Goal: Task Accomplishment & Management: Use online tool/utility

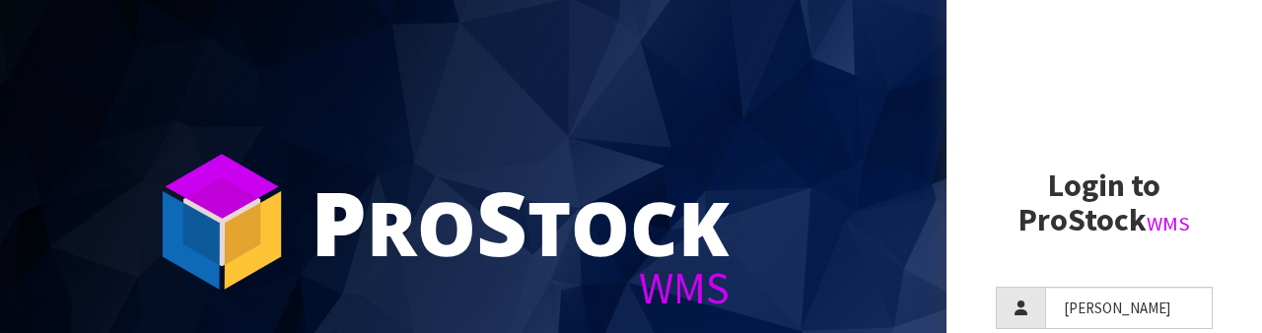
type input "[PERSON_NAME]"
click at [1049, 173] on h2 "Login to ProStock WMS" at bounding box center [1104, 203] width 217 height 69
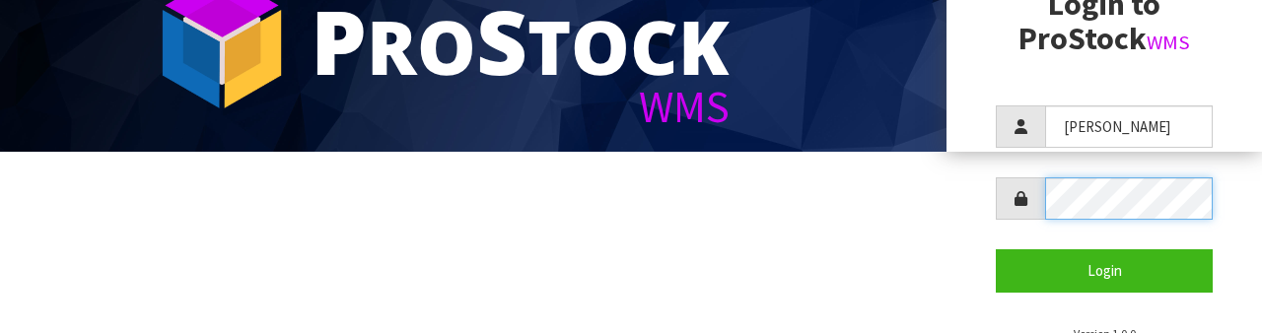
scroll to position [190, 0]
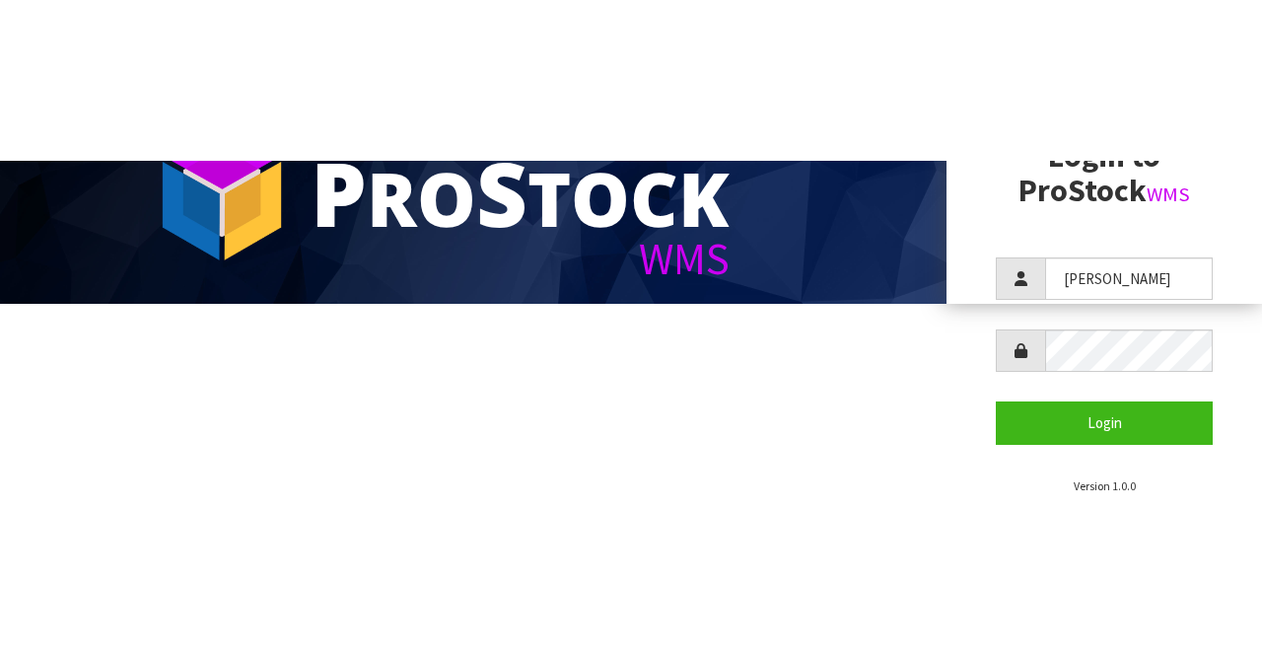
scroll to position [0, 0]
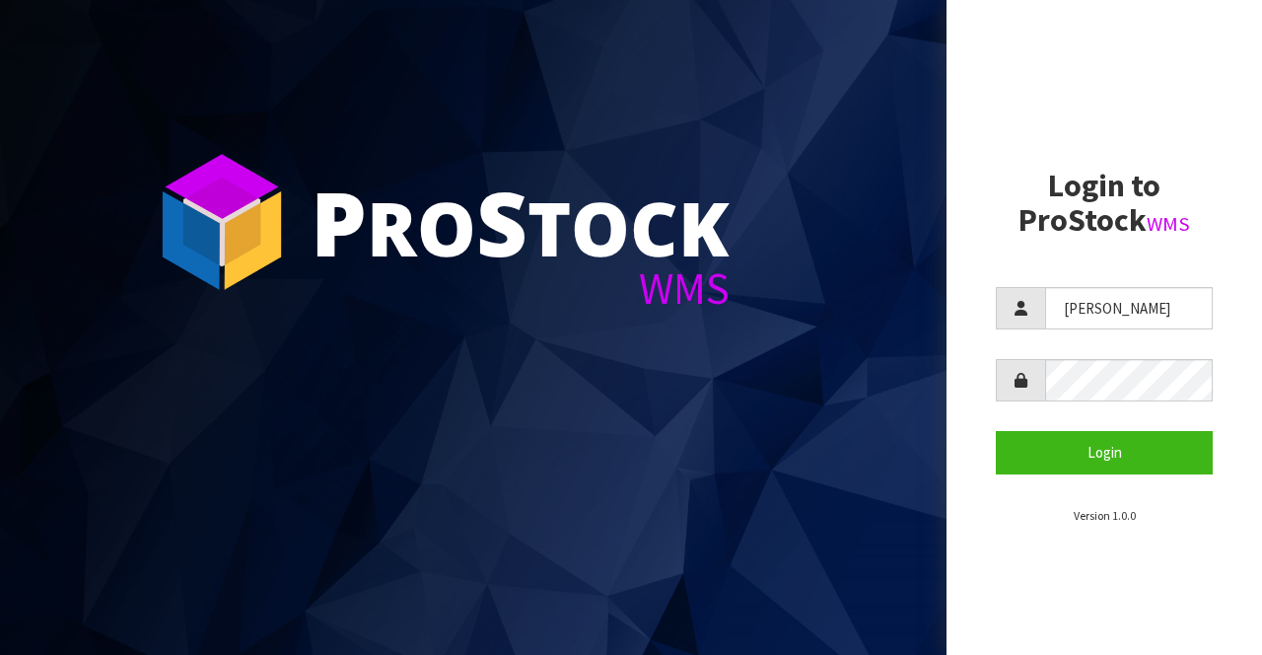
click at [1082, 262] on section "Login to ProStock WMS [PERSON_NAME] Login Version 1.0.0" at bounding box center [1104, 347] width 217 height 356
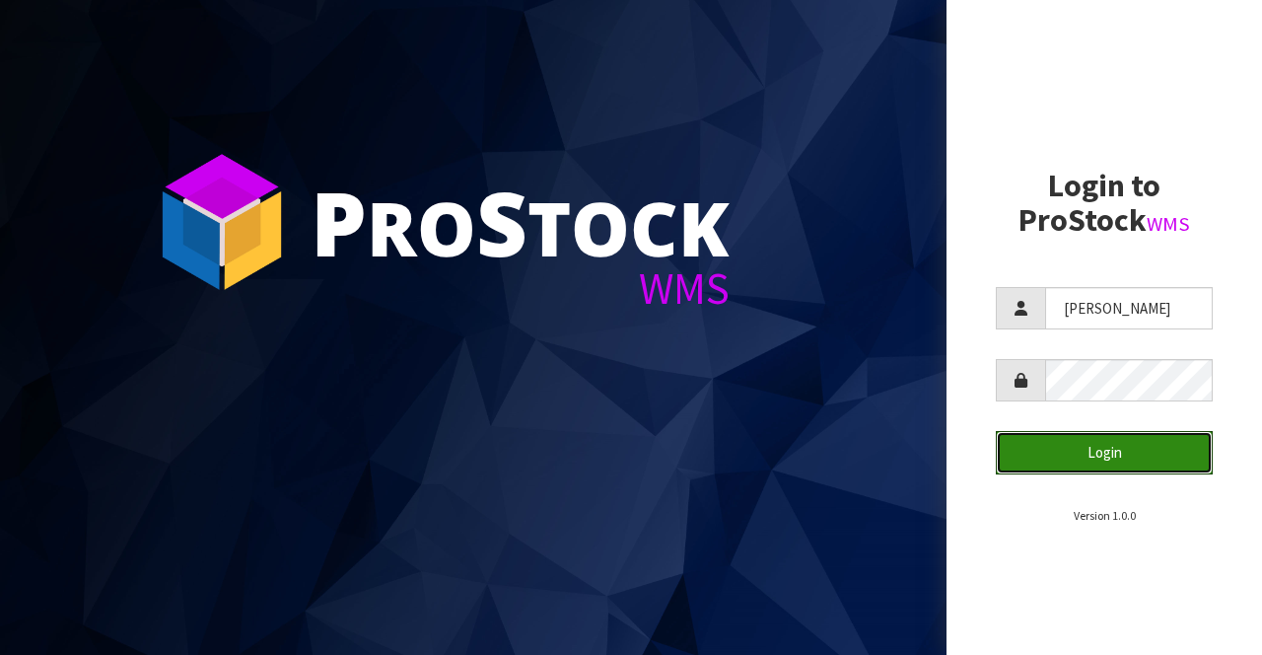
click at [1060, 332] on button "Login" at bounding box center [1104, 452] width 217 height 42
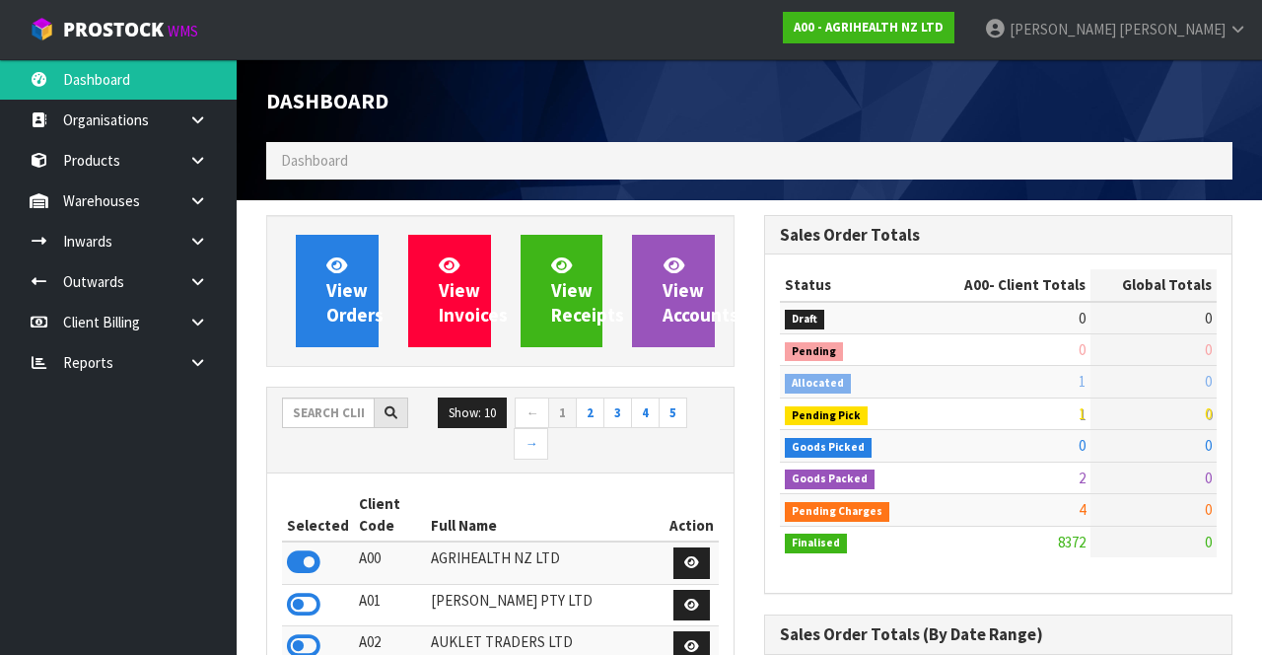
scroll to position [1569, 497]
click at [321, 332] on input "text" at bounding box center [328, 412] width 93 height 31
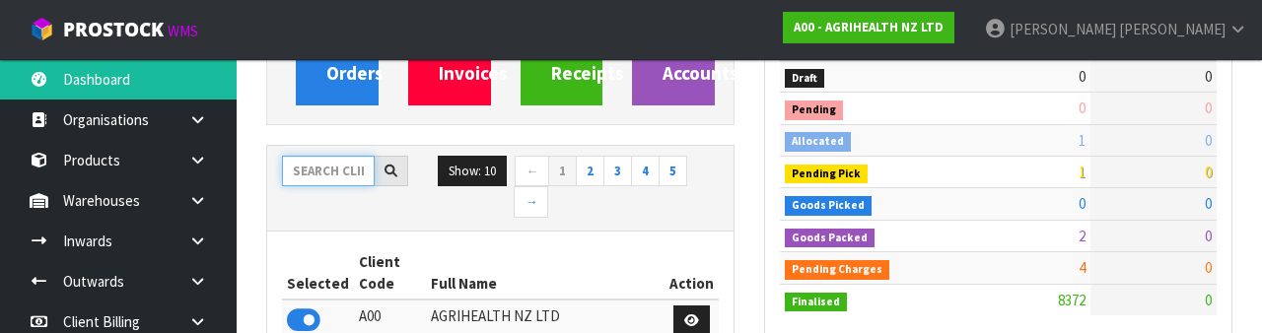
scroll to position [232, 0]
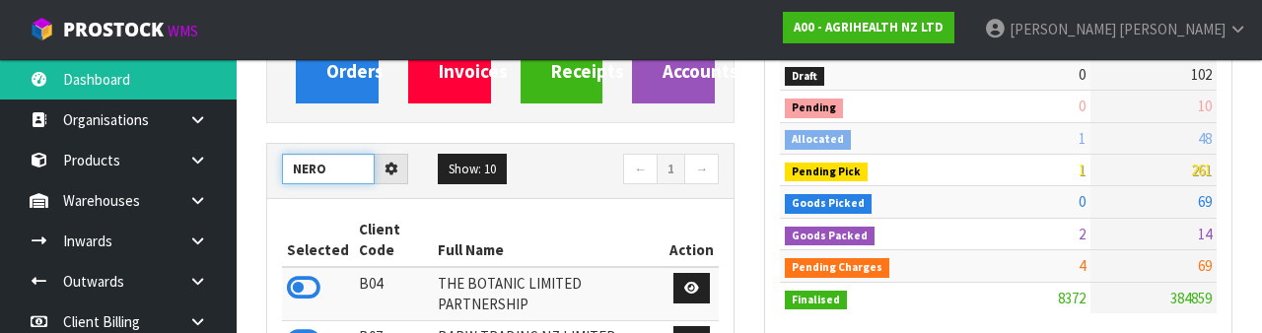
type input "NERO"
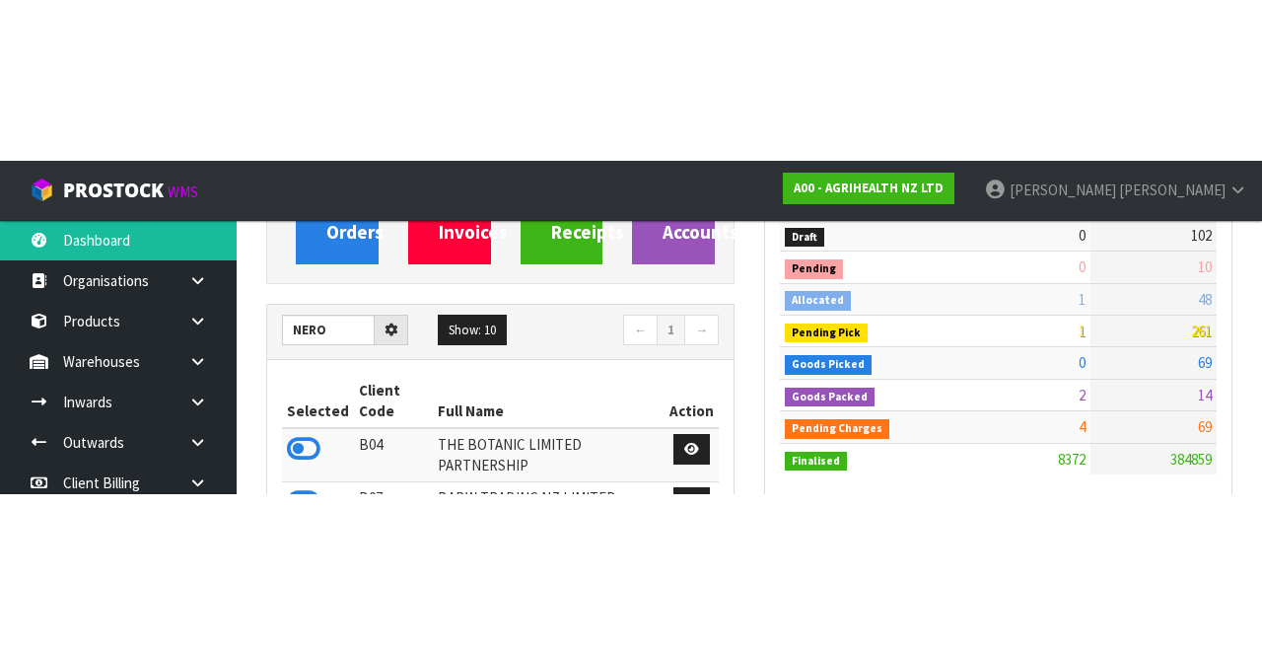
scroll to position [243, 0]
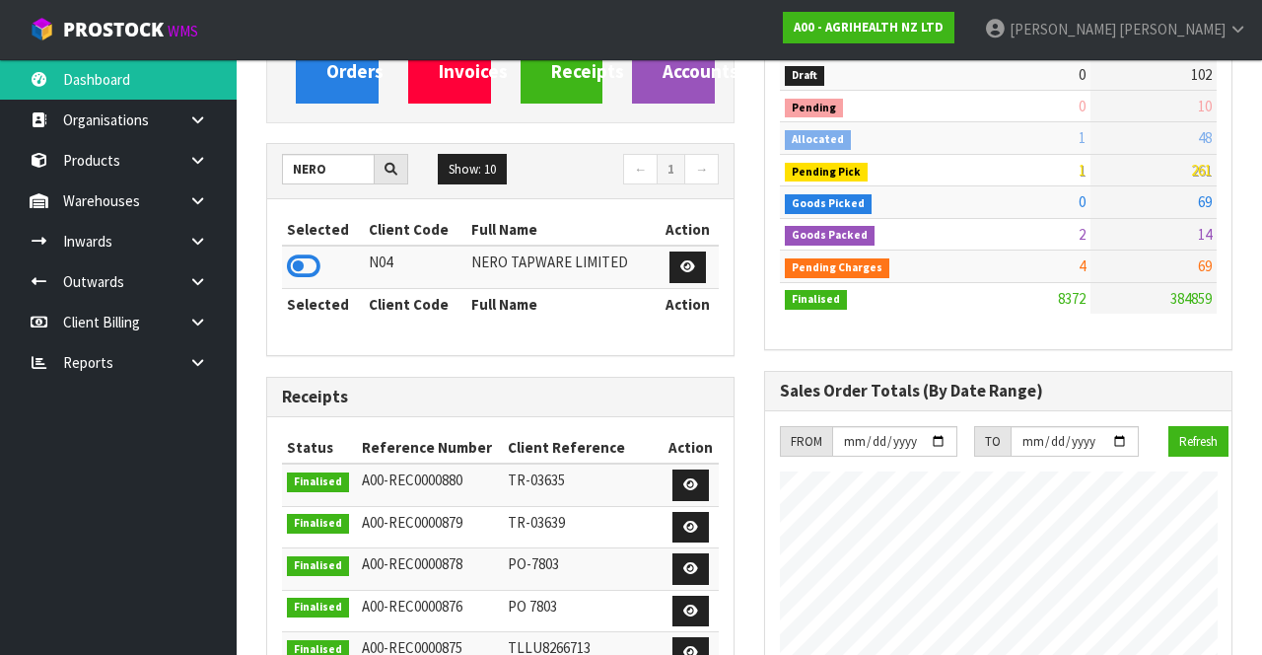
click at [724, 252] on div "Selected Client Code Full Name Action N04 NERO TAPWARE LIMITED Selected Client …" at bounding box center [500, 277] width 466 height 156
click at [292, 277] on icon at bounding box center [304, 266] width 34 height 30
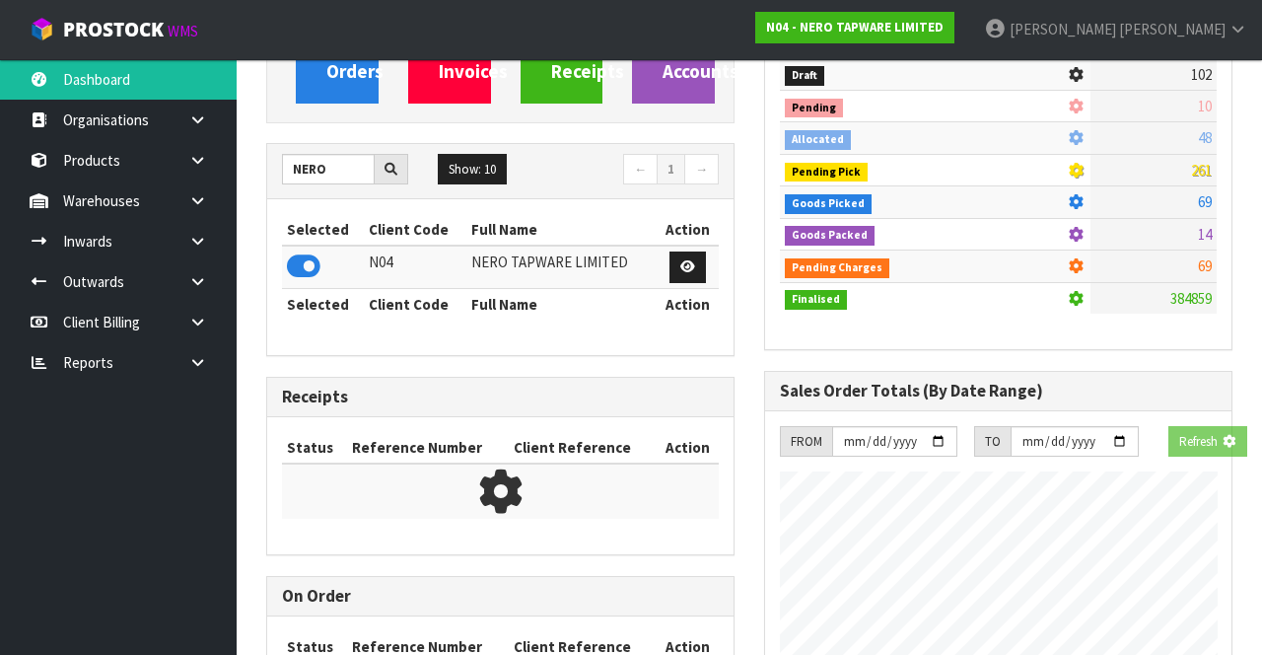
scroll to position [1717, 497]
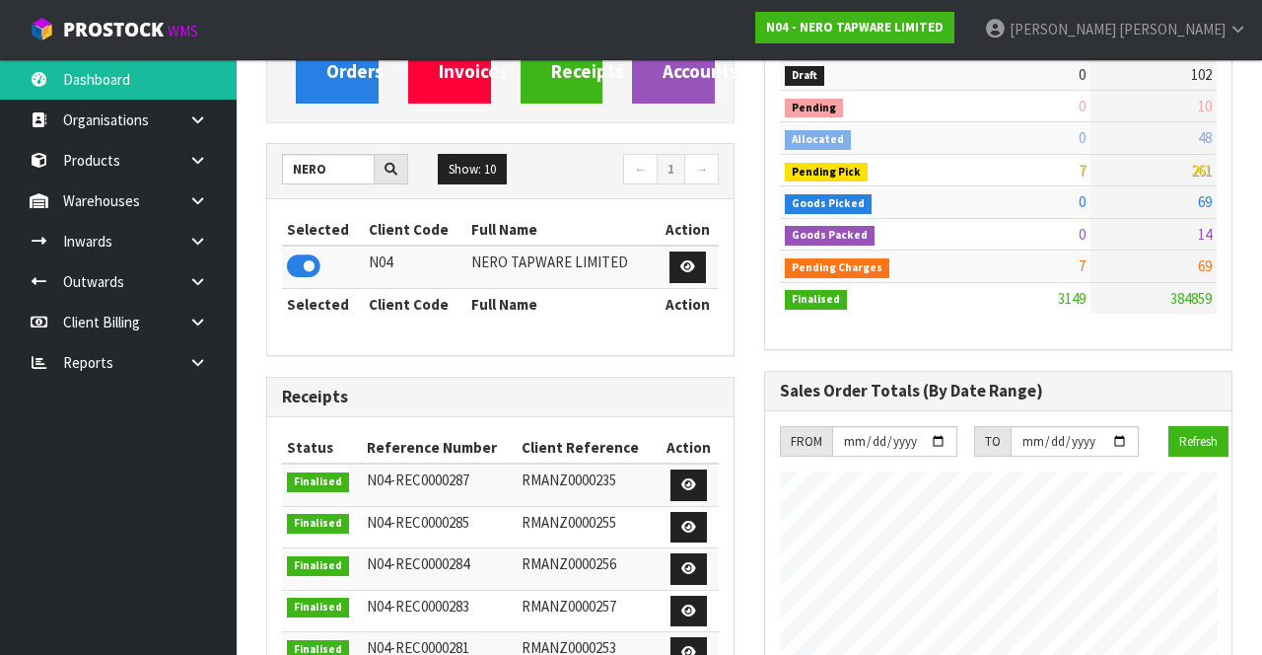
click at [180, 193] on link at bounding box center [204, 200] width 63 height 40
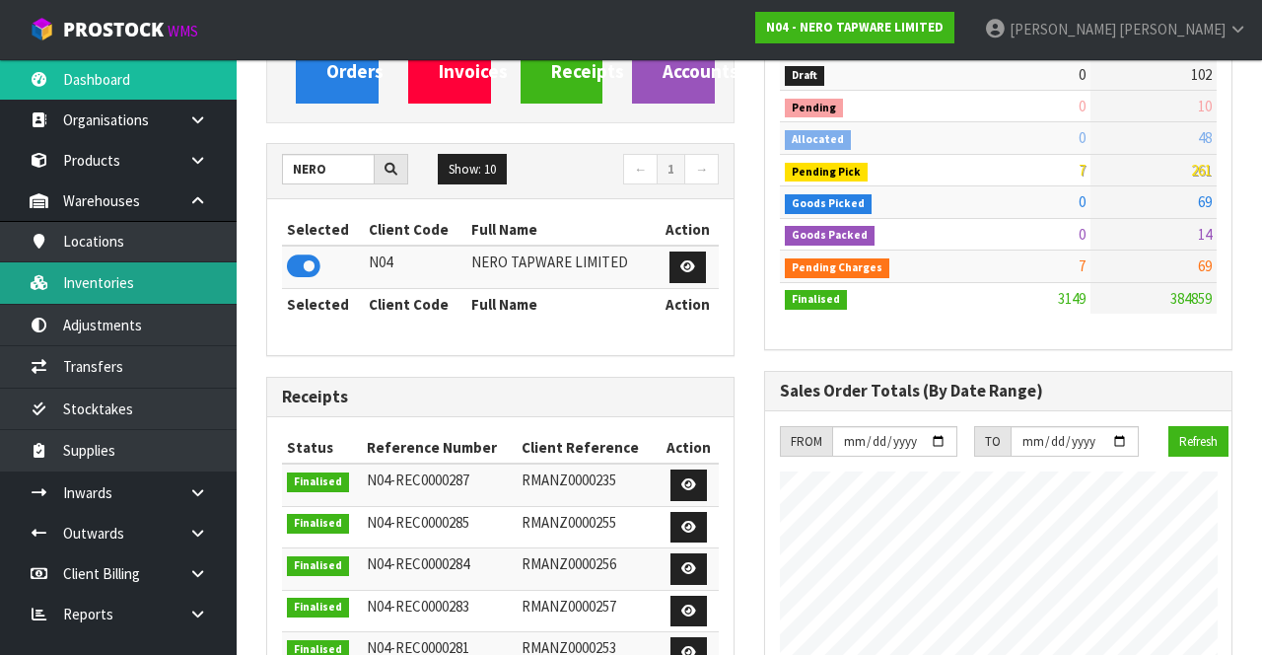
click at [93, 289] on link "Inventories" at bounding box center [118, 282] width 237 height 40
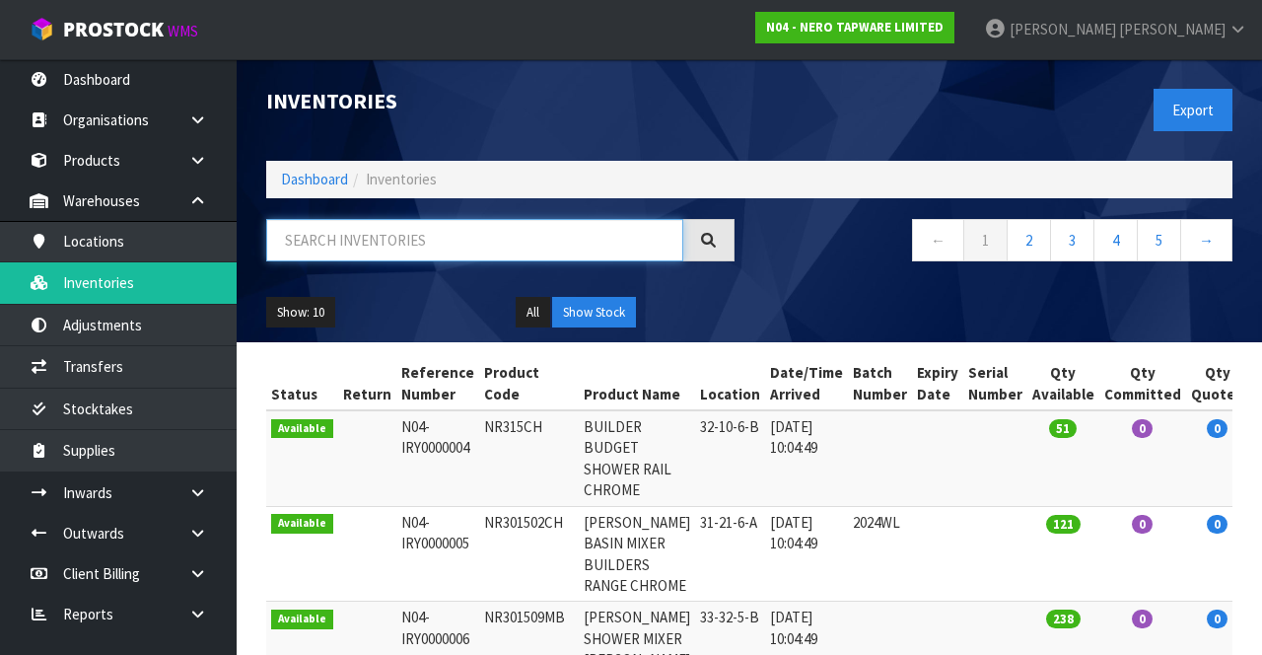
click at [380, 247] on input "text" at bounding box center [474, 240] width 417 height 42
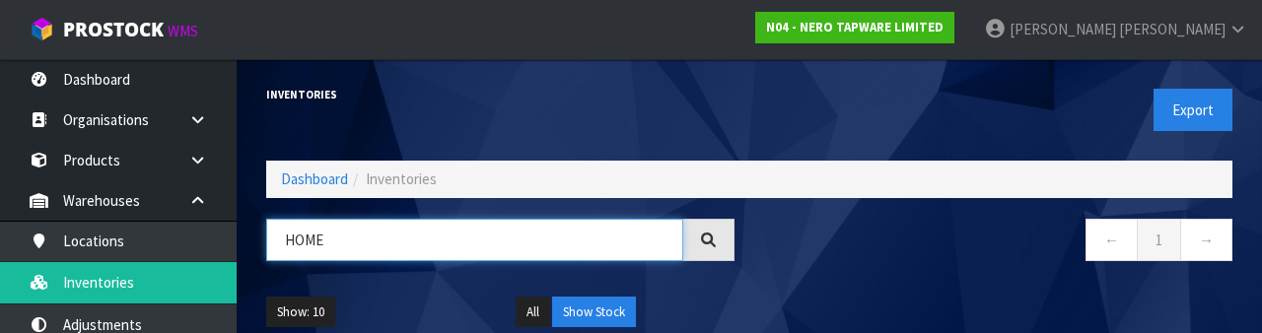
type input "HOME"
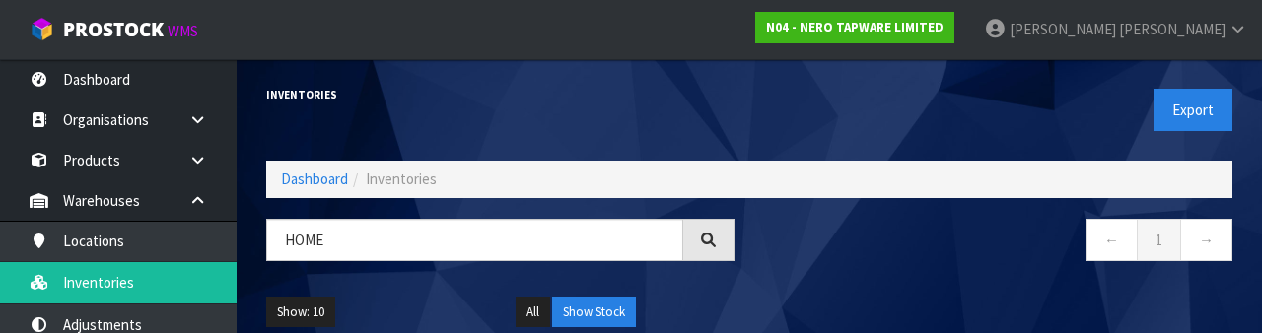
click at [860, 244] on nav "← 1 →" at bounding box center [998, 243] width 468 height 48
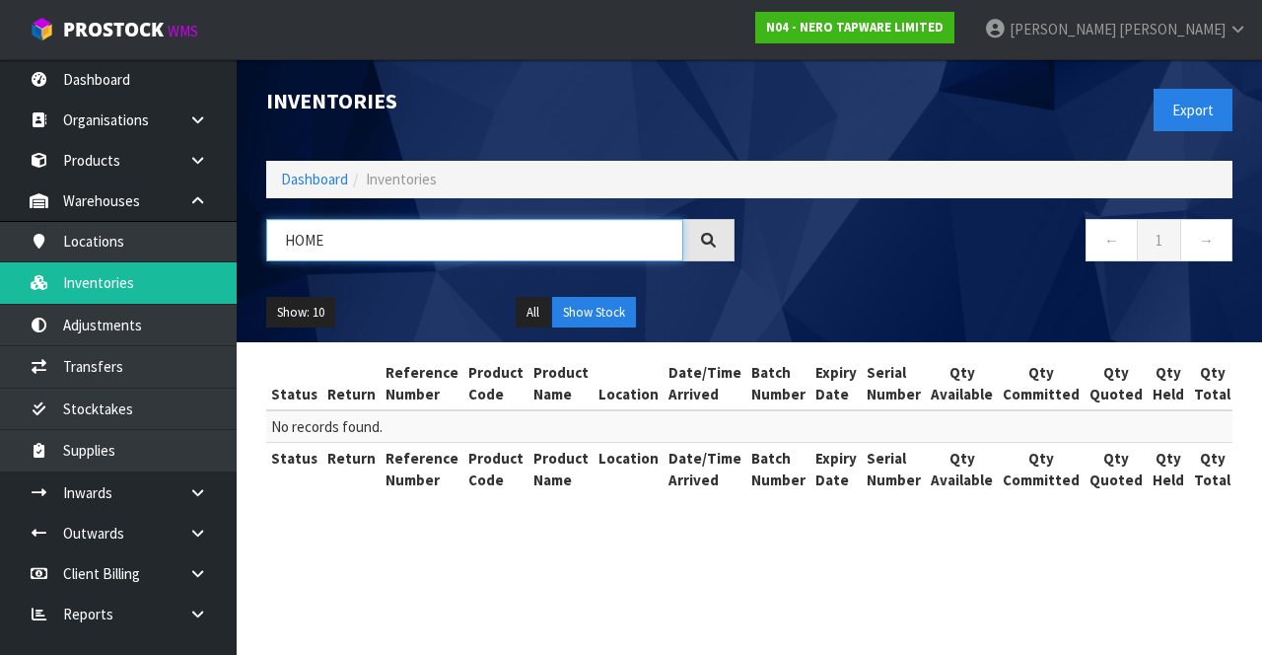
click at [291, 241] on input "HOME" at bounding box center [474, 240] width 417 height 42
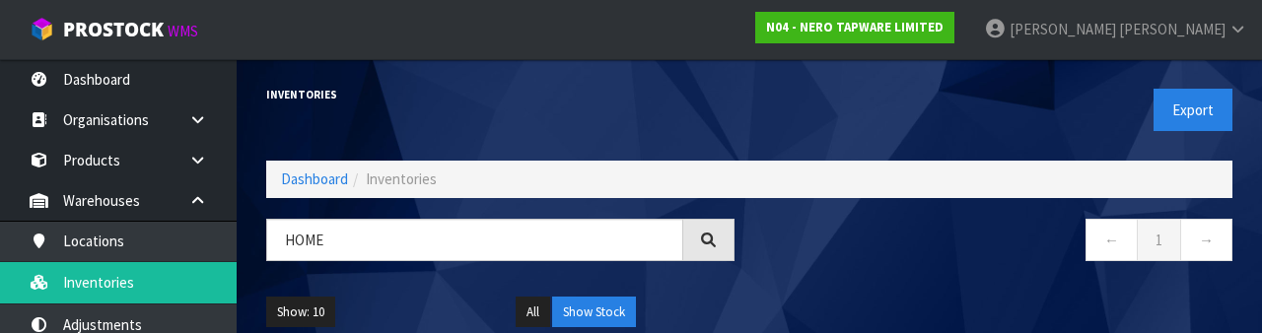
click at [476, 119] on div "Inventories" at bounding box center [500, 94] width 498 height 71
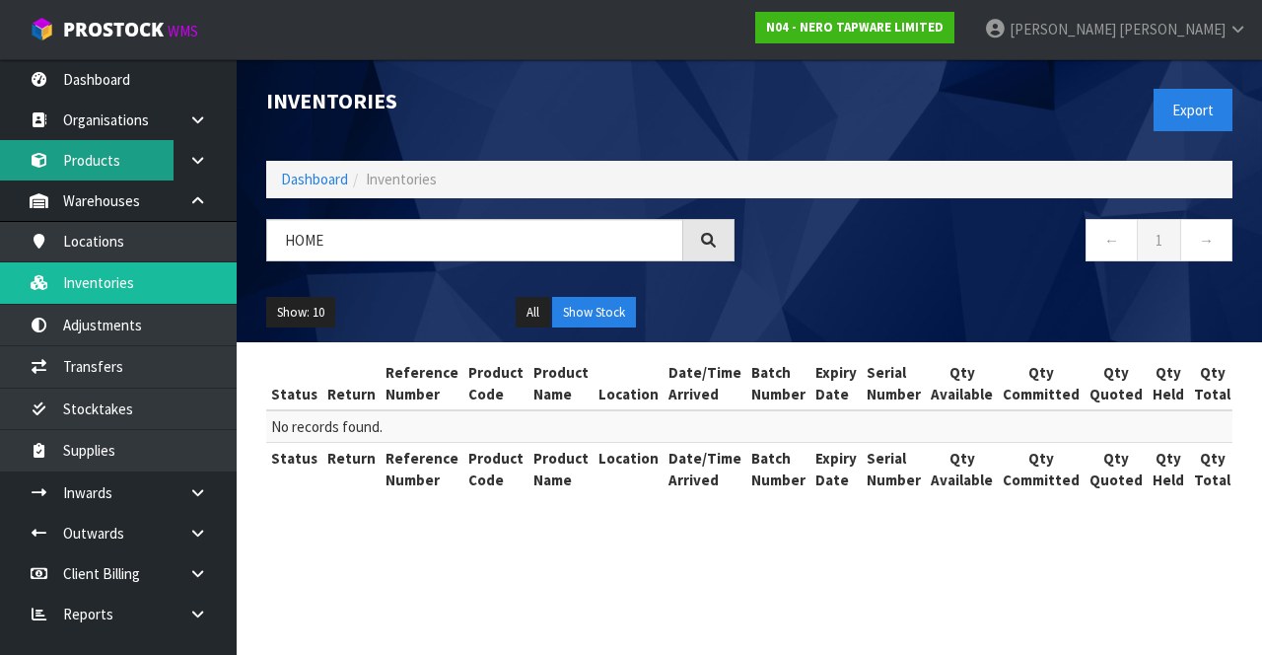
click at [107, 155] on link "Products" at bounding box center [118, 160] width 237 height 40
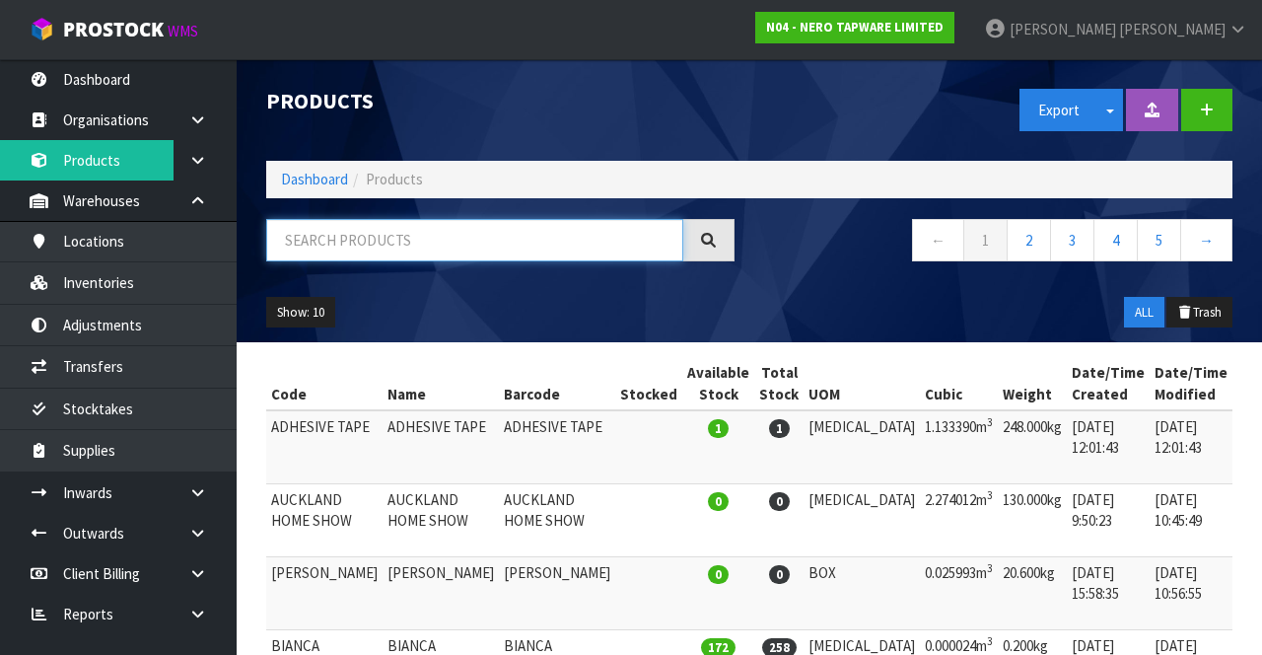
click at [359, 220] on input "text" at bounding box center [474, 240] width 417 height 42
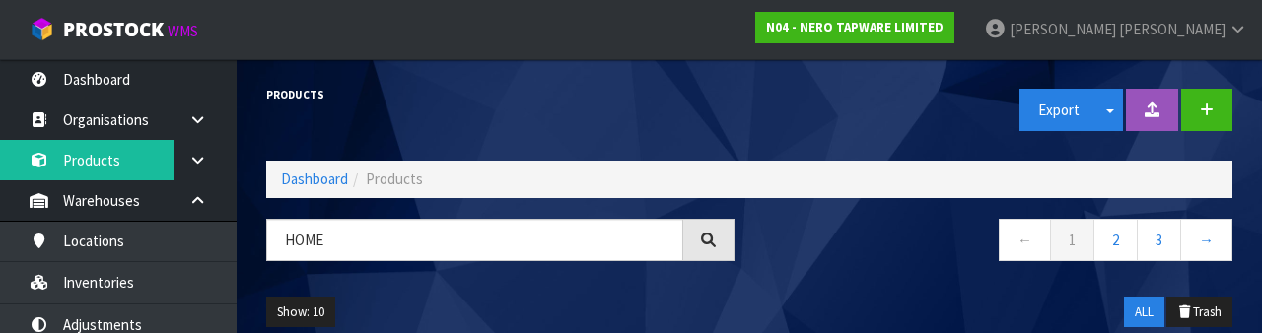
click at [418, 287] on div "Show: 10 5 10 25 50 ALL Trash" at bounding box center [749, 312] width 996 height 61
type input "HOME"
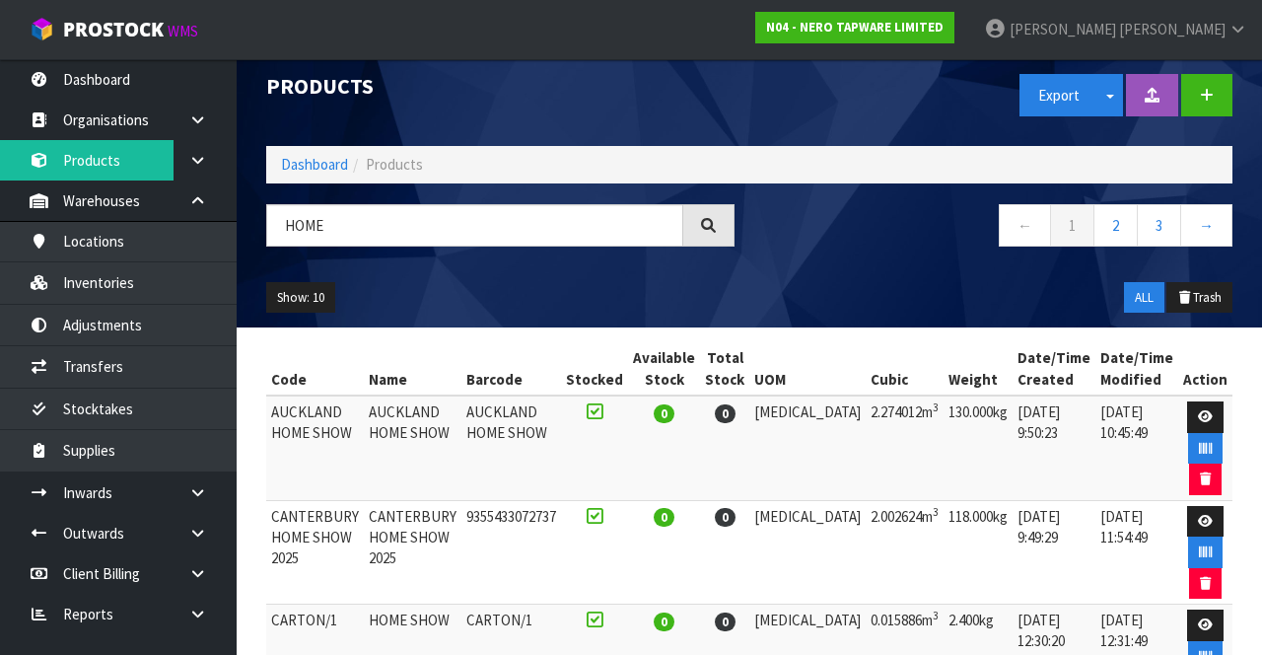
scroll to position [11, 0]
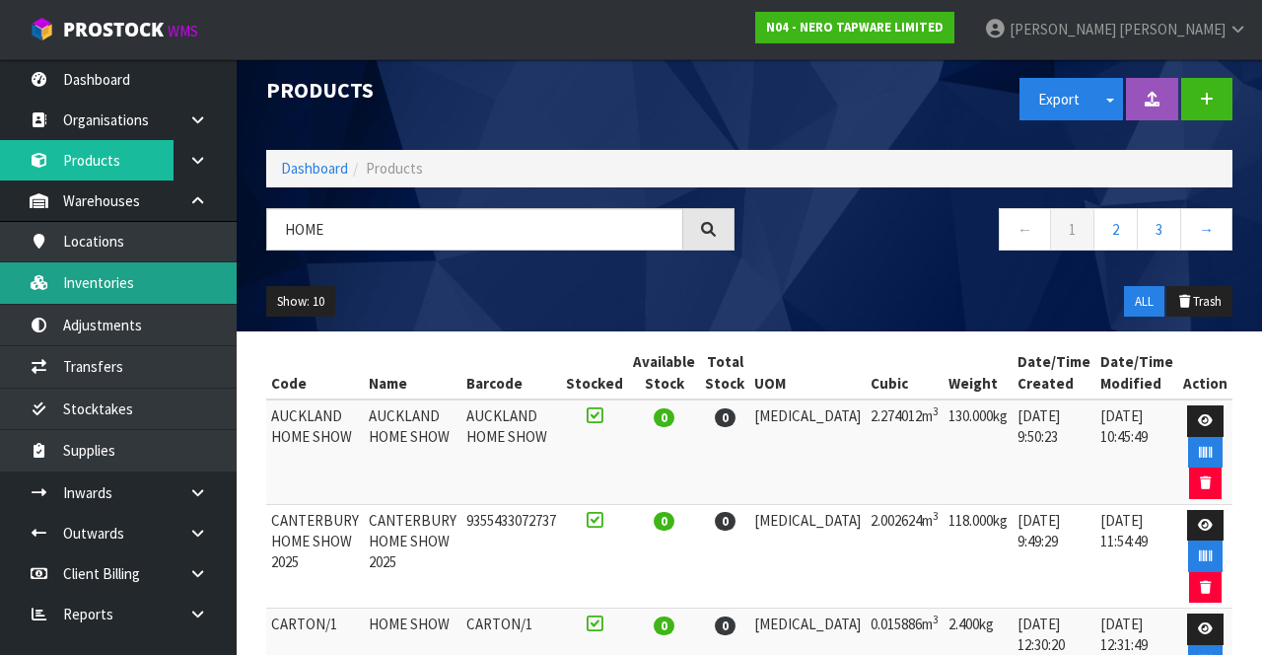
click at [150, 287] on link "Inventories" at bounding box center [118, 282] width 237 height 40
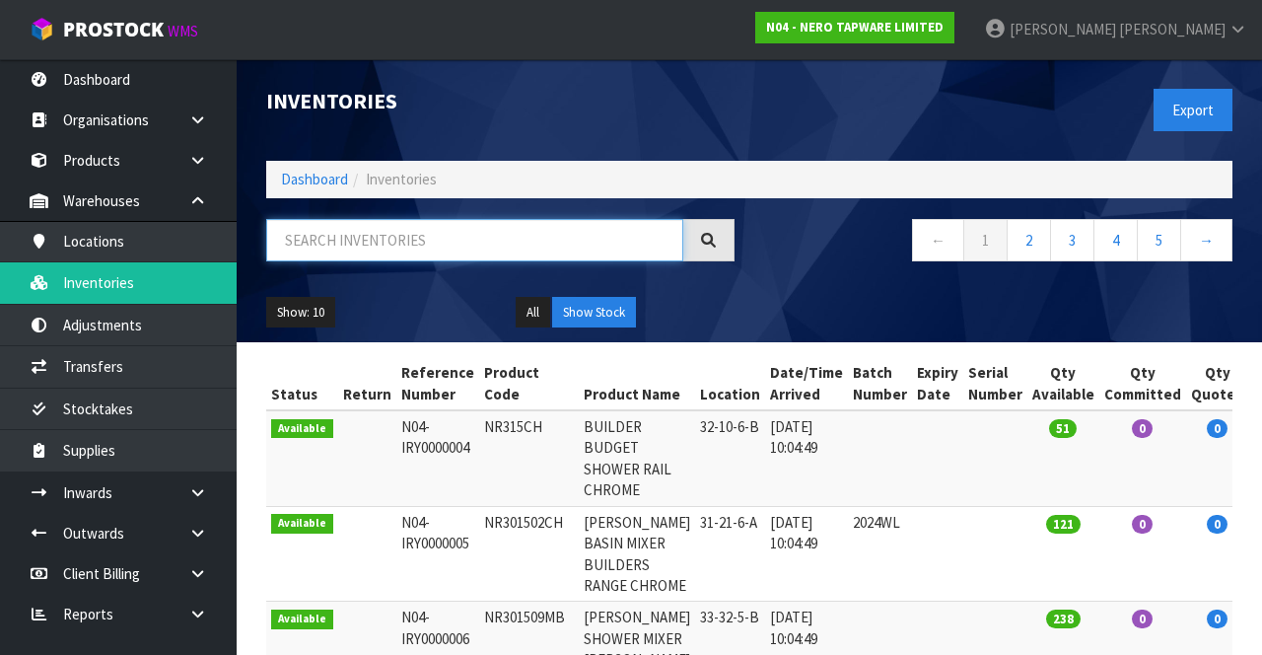
click at [463, 236] on input "text" at bounding box center [474, 240] width 417 height 42
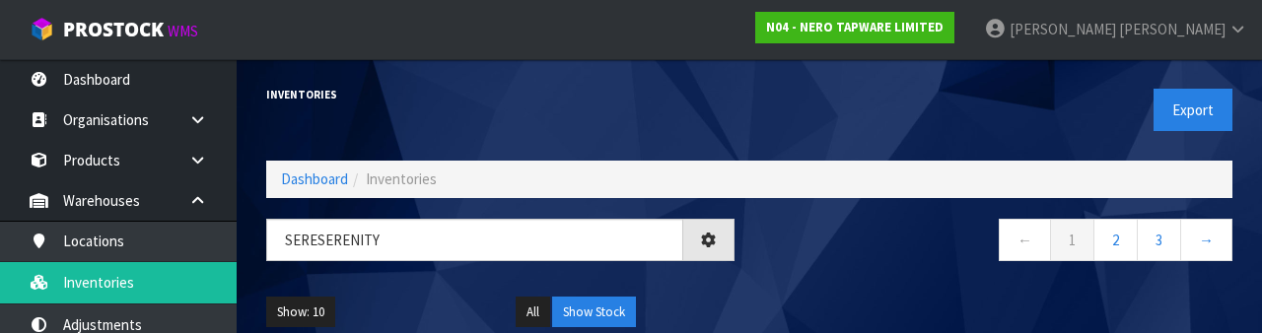
click at [822, 264] on nav "← 1 2 3 →" at bounding box center [998, 243] width 468 height 48
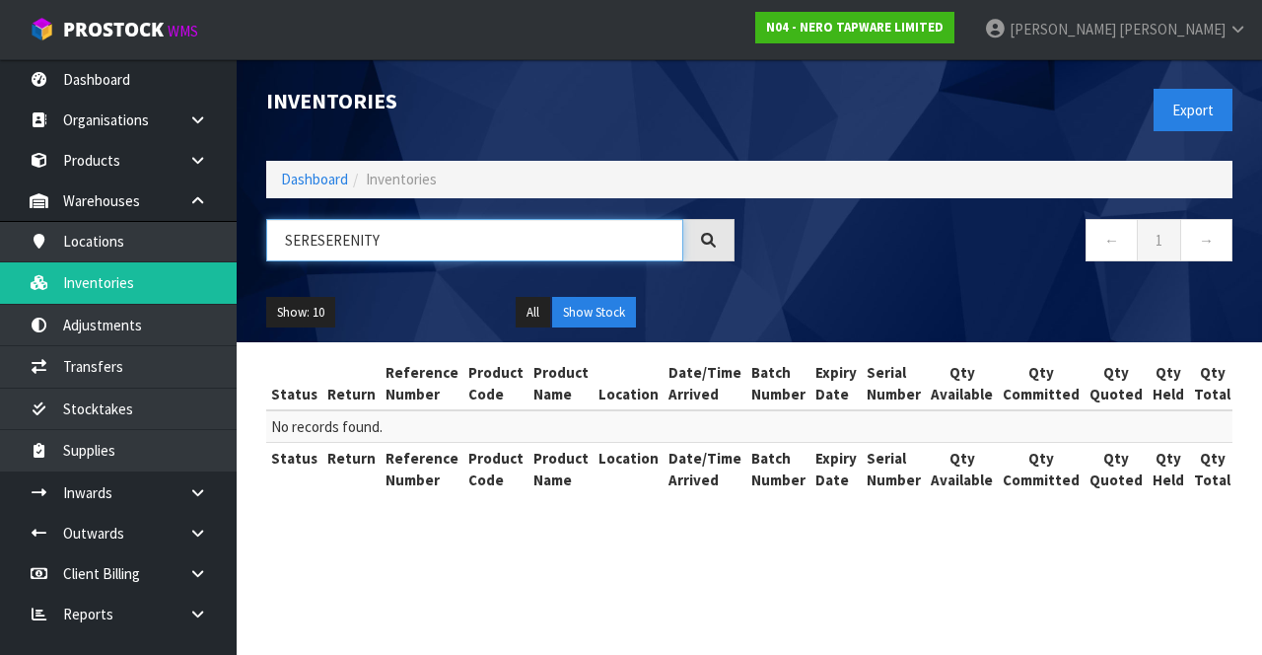
click at [322, 245] on input "SERESERENITY" at bounding box center [474, 240] width 417 height 42
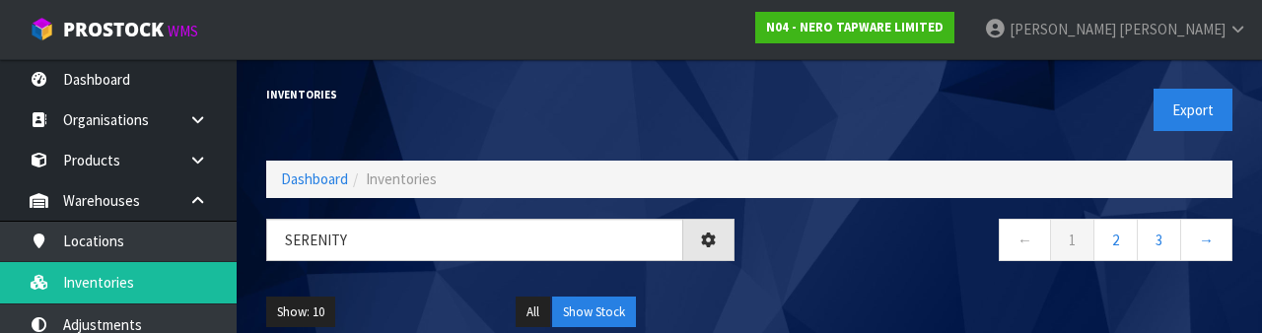
click at [902, 272] on div "← 1 2 3 →" at bounding box center [998, 250] width 498 height 63
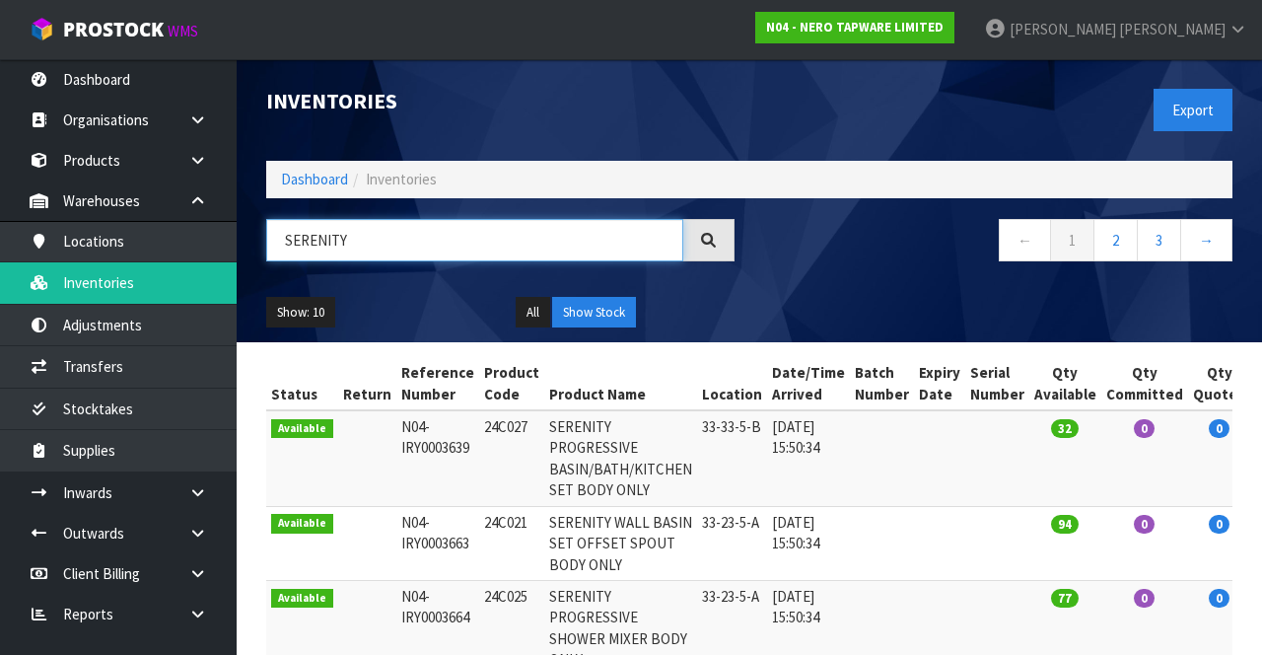
click at [462, 244] on input "SERENITY" at bounding box center [474, 240] width 417 height 42
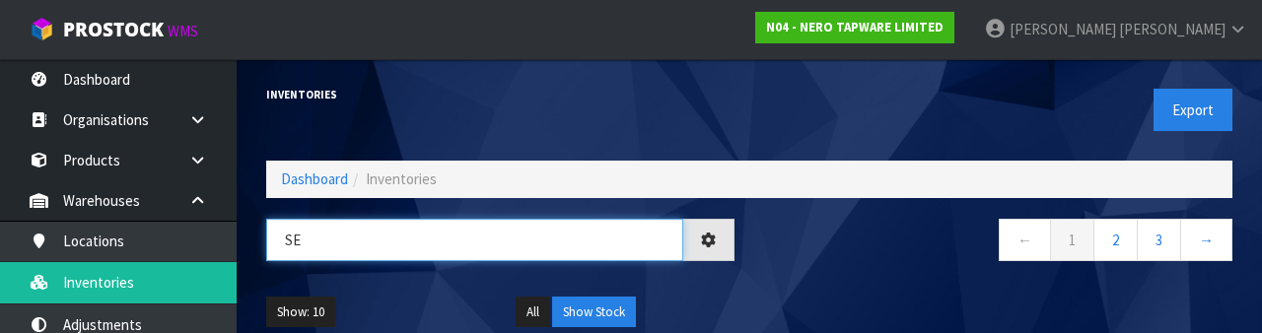
type input "S"
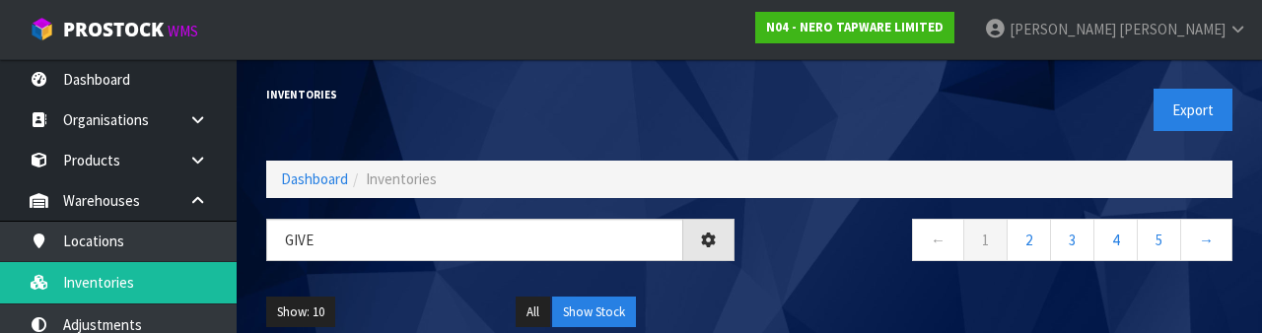
click at [889, 253] on nav "← 1 2 3 4 5 →" at bounding box center [998, 243] width 468 height 48
type input "GIVE"
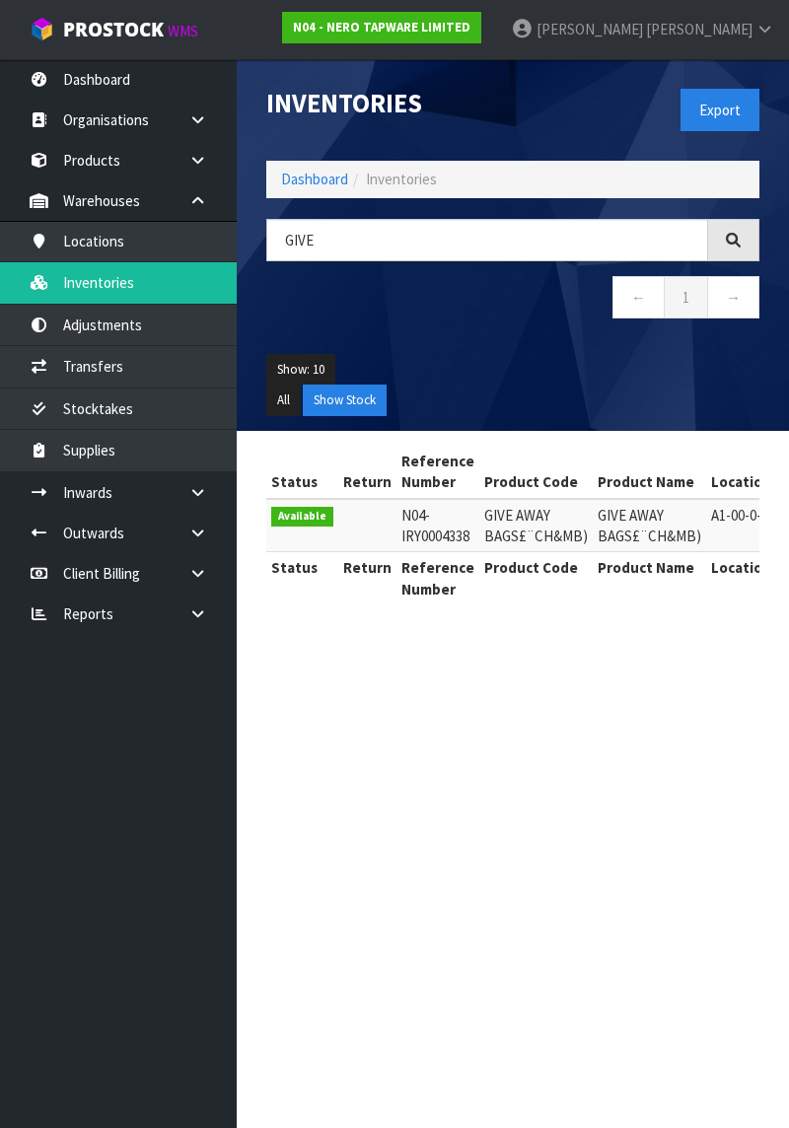
click at [751, 16] on link "[PERSON_NAME]" at bounding box center [642, 29] width 293 height 59
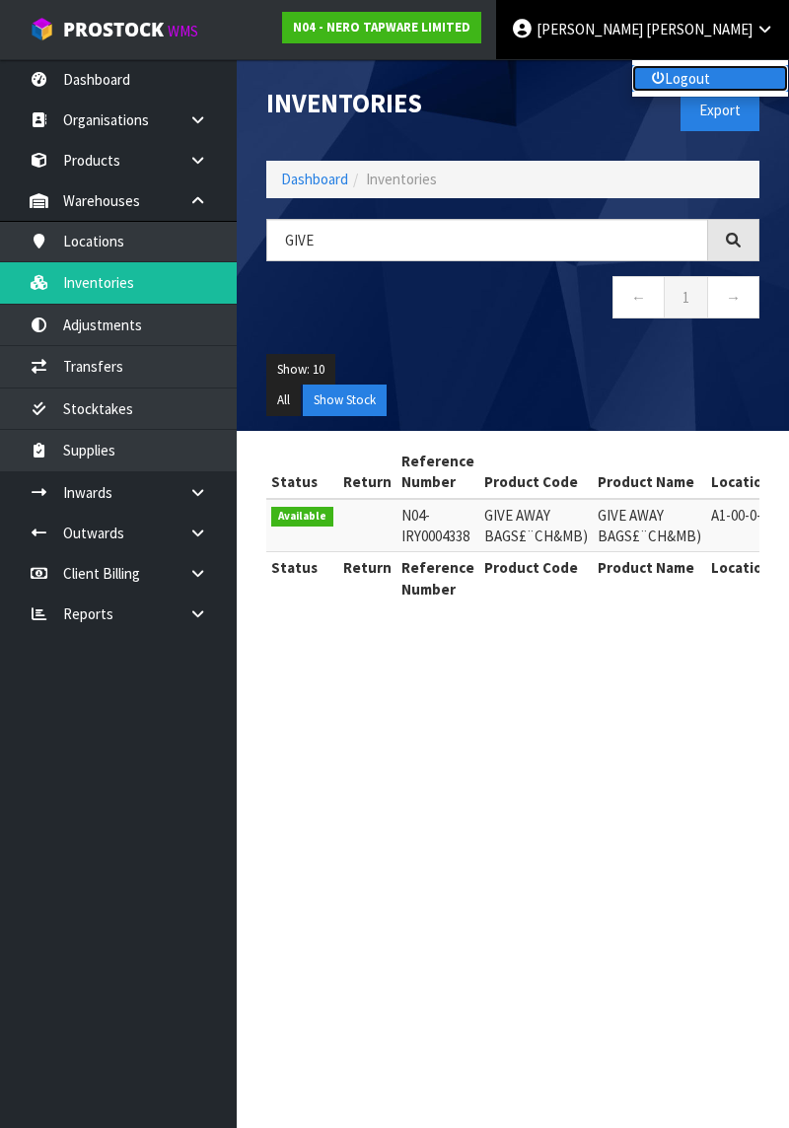
click at [708, 85] on link "Logout" at bounding box center [710, 78] width 156 height 27
